Goal: Information Seeking & Learning: Check status

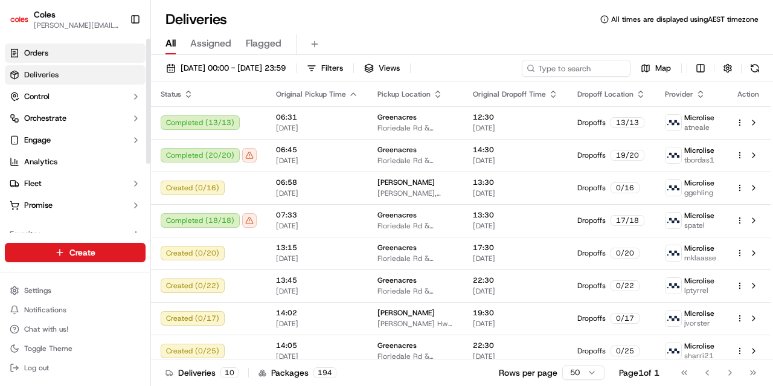
click at [39, 57] on span "Orders" at bounding box center [36, 53] width 24 height 11
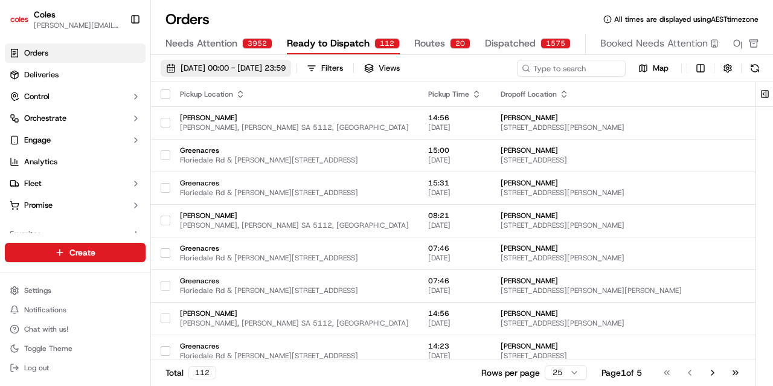
click at [256, 72] on span "[DATE] 00:00 - [DATE] 23:59" at bounding box center [233, 68] width 105 height 11
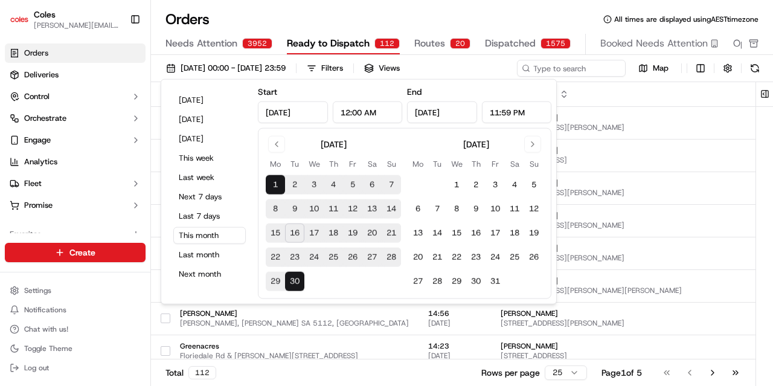
type input "[DATE]"
type input "12:00 AM"
type input "[DATE]"
type input "11:59 PM"
click at [318, 227] on button "17" at bounding box center [314, 233] width 19 height 19
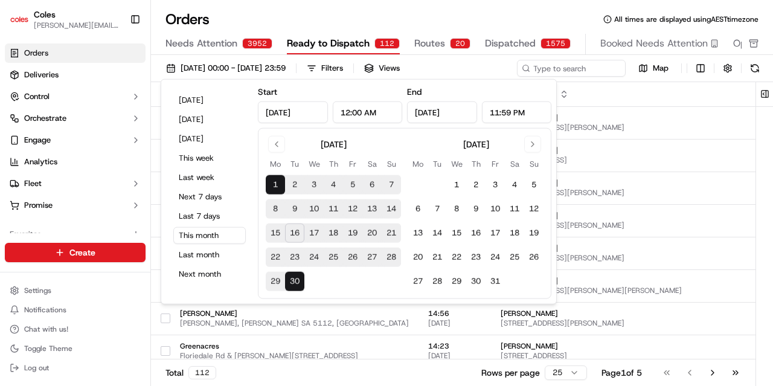
type input "[DATE]"
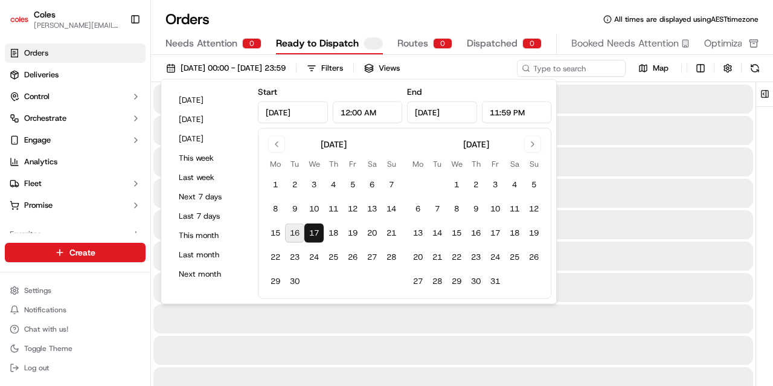
click at [318, 229] on button "17" at bounding box center [314, 233] width 19 height 19
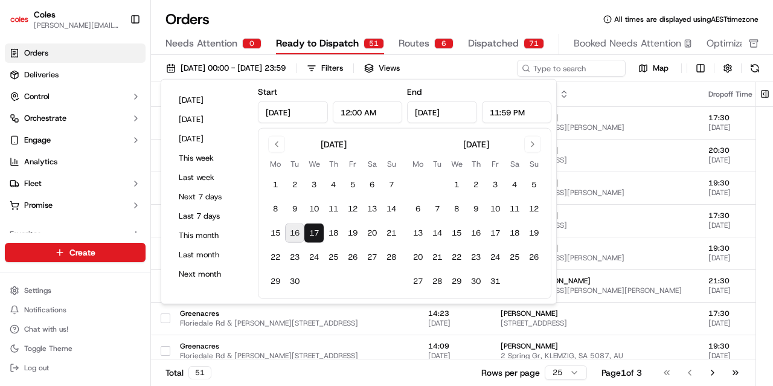
click at [387, 7] on div "Orders All times are displayed using AEST timezone Needs Attention 0 Ready to D…" at bounding box center [462, 193] width 622 height 386
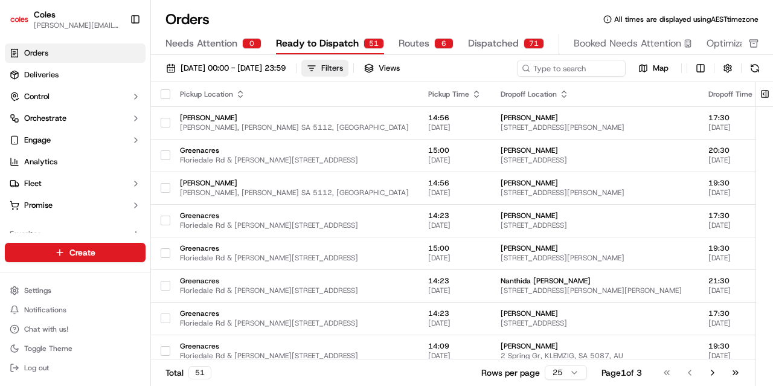
click at [343, 69] on div "Filters" at bounding box center [332, 68] width 22 height 11
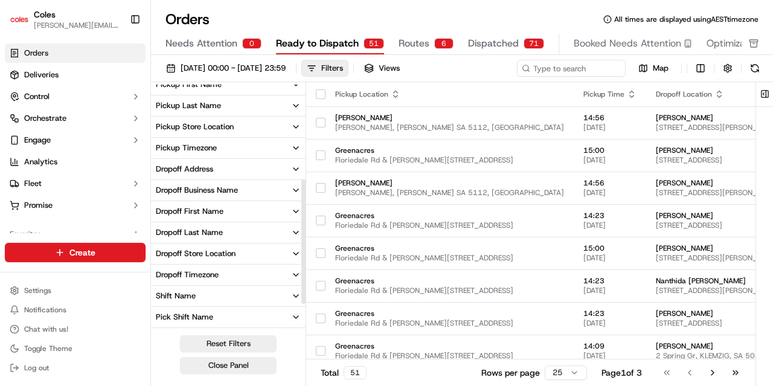
scroll to position [240, 0]
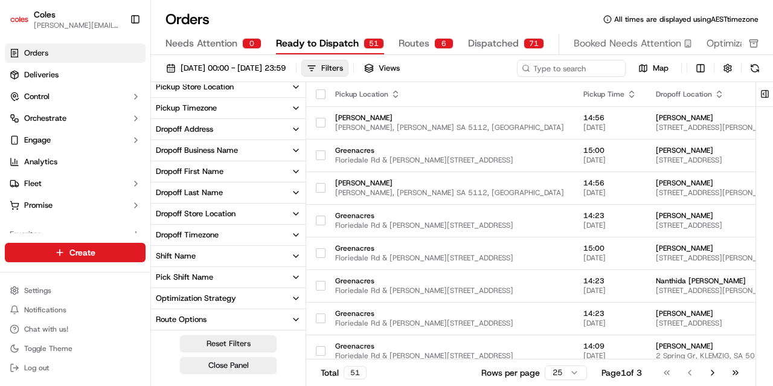
click at [254, 258] on button "Shift Name" at bounding box center [228, 256] width 155 height 21
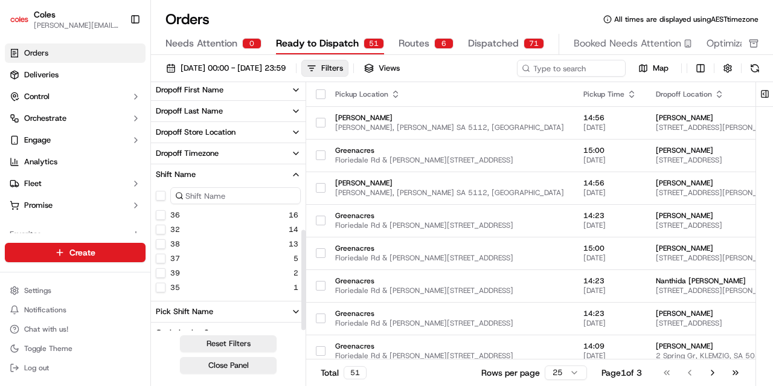
scroll to position [357, 0]
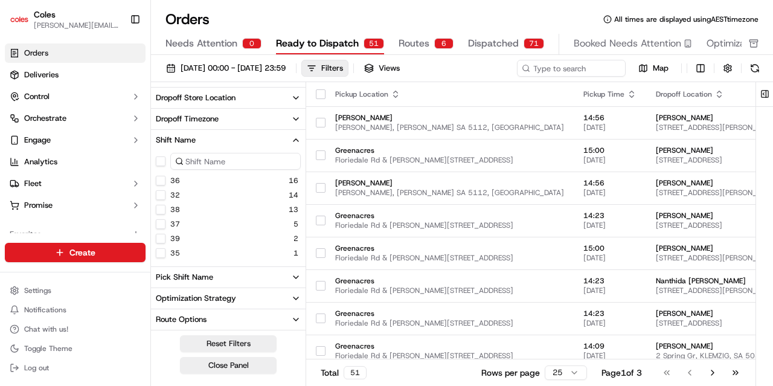
click at [201, 276] on div "Pick Shift Name" at bounding box center [184, 277] width 57 height 11
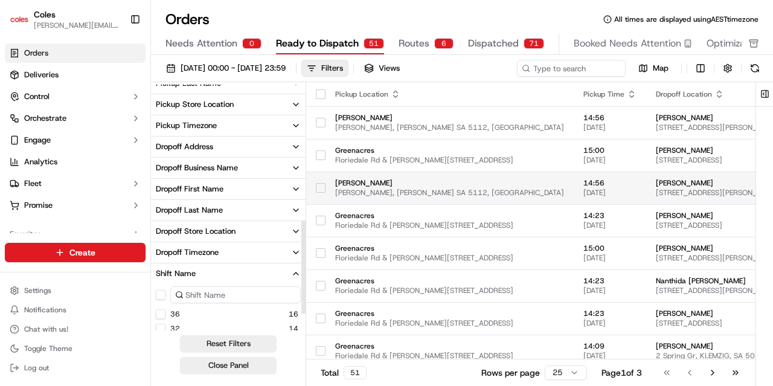
scroll to position [219, 0]
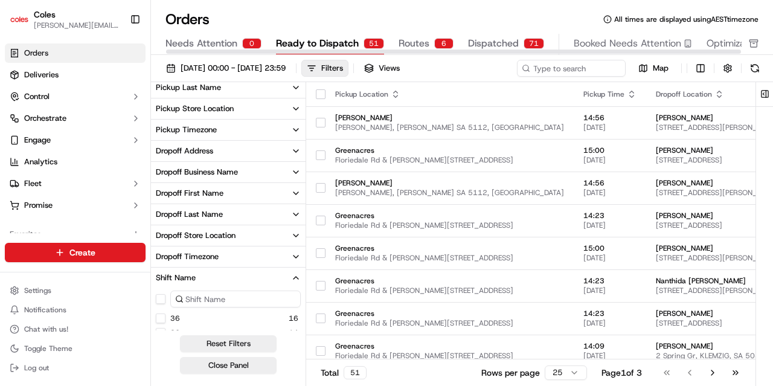
click at [473, 40] on span "Dispatched" at bounding box center [493, 43] width 51 height 15
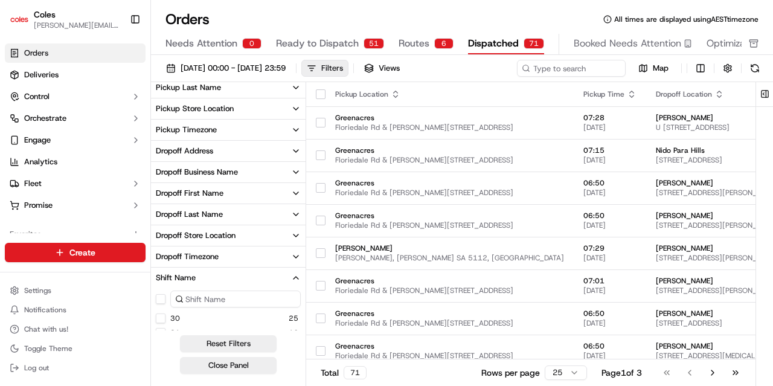
click at [343, 63] on div "Filters" at bounding box center [332, 68] width 22 height 11
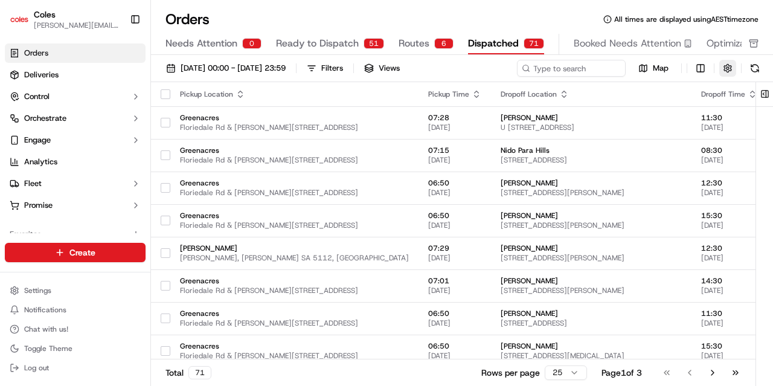
click at [729, 67] on button "button" at bounding box center [728, 68] width 17 height 17
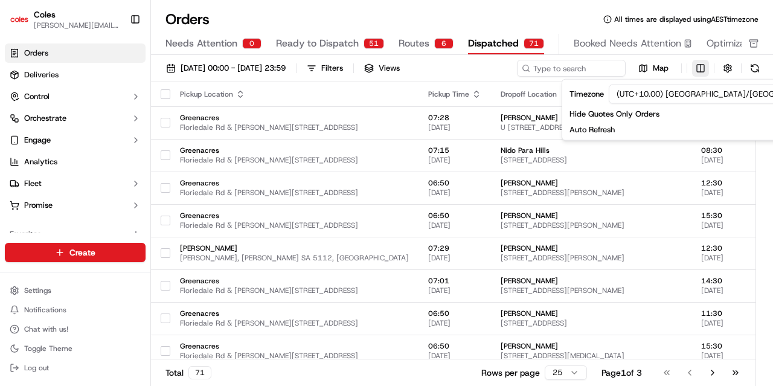
click at [697, 68] on html "Coles [EMAIL_ADDRESS][PERSON_NAME][DOMAIN_NAME] Toggle Sidebar Orders Deliverie…" at bounding box center [386, 193] width 773 height 386
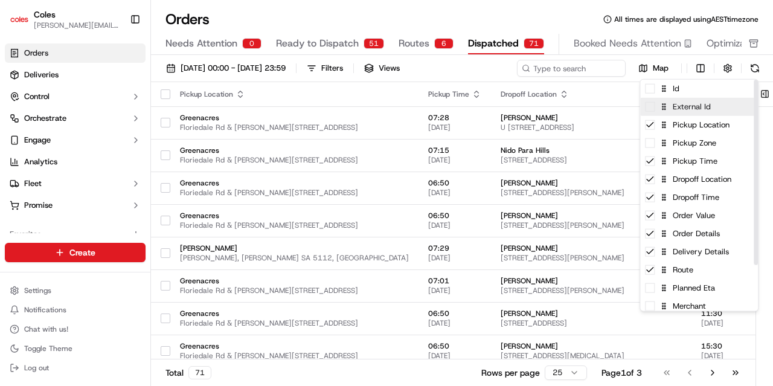
click at [647, 110] on span at bounding box center [650, 107] width 10 height 10
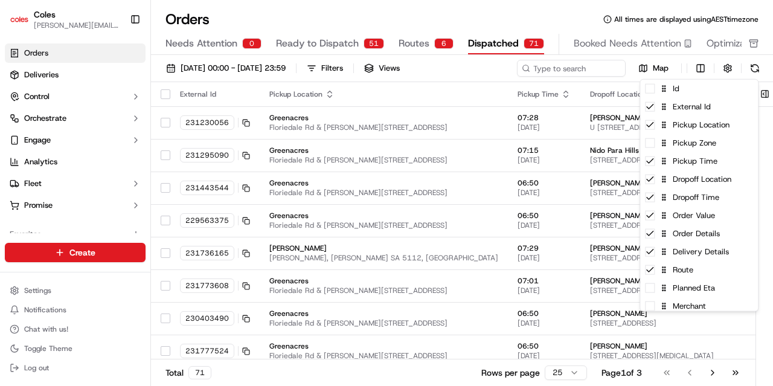
click at [388, 88] on html "Coles [EMAIL_ADDRESS][PERSON_NAME][DOMAIN_NAME] Toggle Sidebar Orders Deliverie…" at bounding box center [386, 193] width 773 height 386
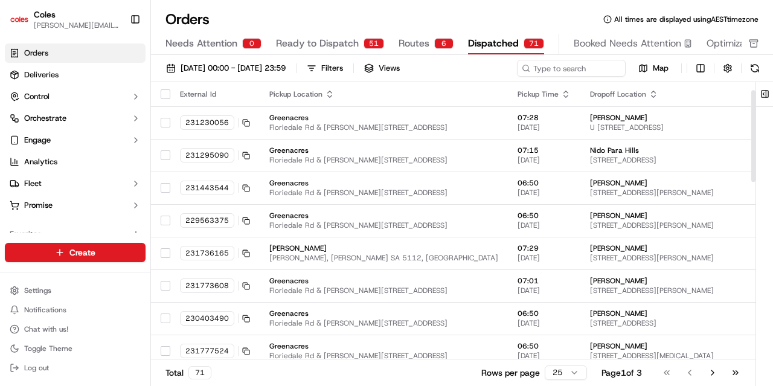
scroll to position [121, 0]
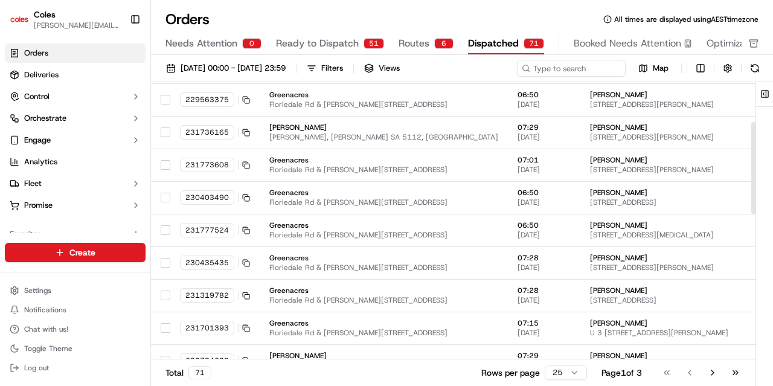
click at [558, 370] on html "Coles [EMAIL_ADDRESS][PERSON_NAME][DOMAIN_NAME] Toggle Sidebar Orders Deliverie…" at bounding box center [386, 193] width 773 height 386
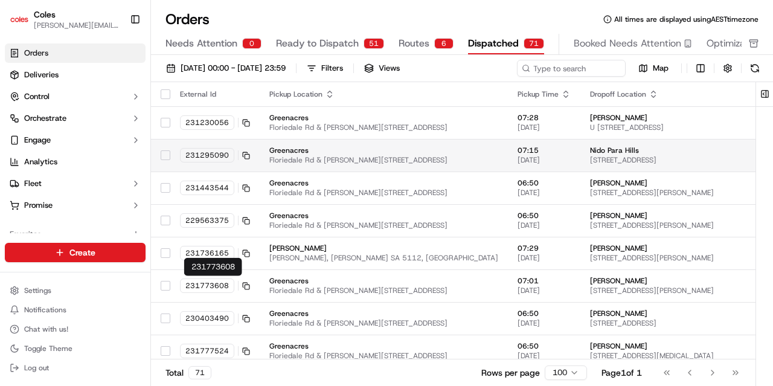
drag, startPoint x: 181, startPoint y: 127, endPoint x: 196, endPoint y: 155, distance: 31.6
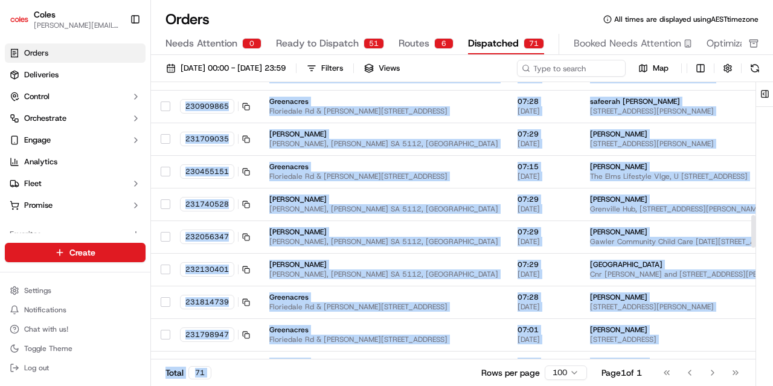
scroll to position [2063, 0]
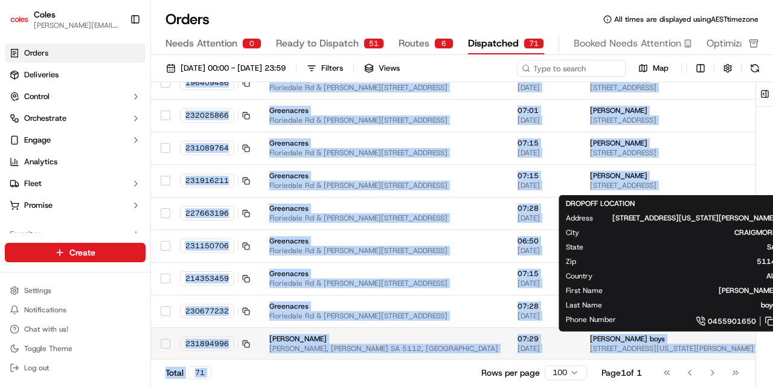
drag, startPoint x: 180, startPoint y: 108, endPoint x: 723, endPoint y: 346, distance: 593.1
copy tbody "231230056 Greenacres Floriedale Rd & [PERSON_NAME][STREET_ADDRESS] 07:28 [DATE]…"
